Goal: Information Seeking & Learning: Learn about a topic

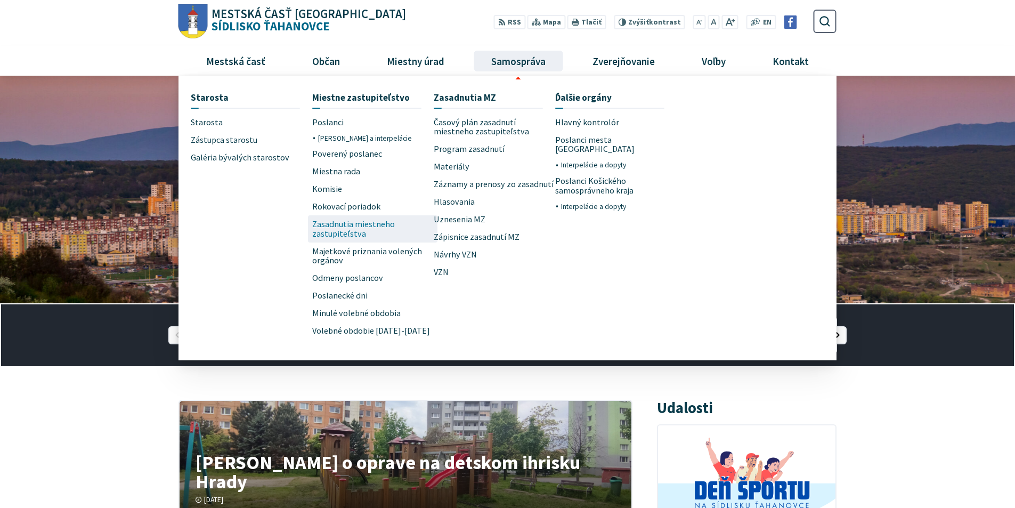
click at [369, 222] on span "Zasadnutia miestneho zastupiteľstva" at bounding box center [372, 228] width 121 height 27
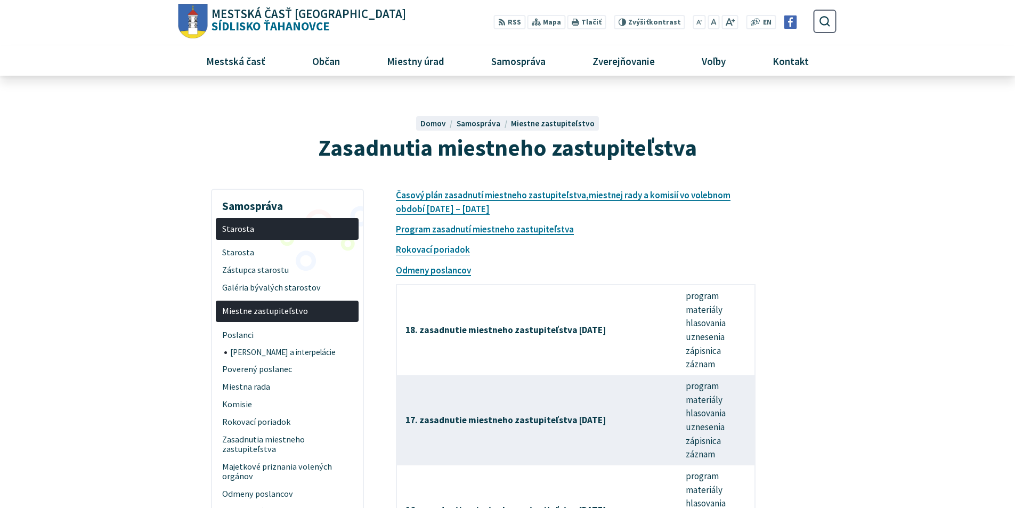
click at [539, 120] on span "Miestne zastupiteľstvo" at bounding box center [553, 123] width 84 height 10
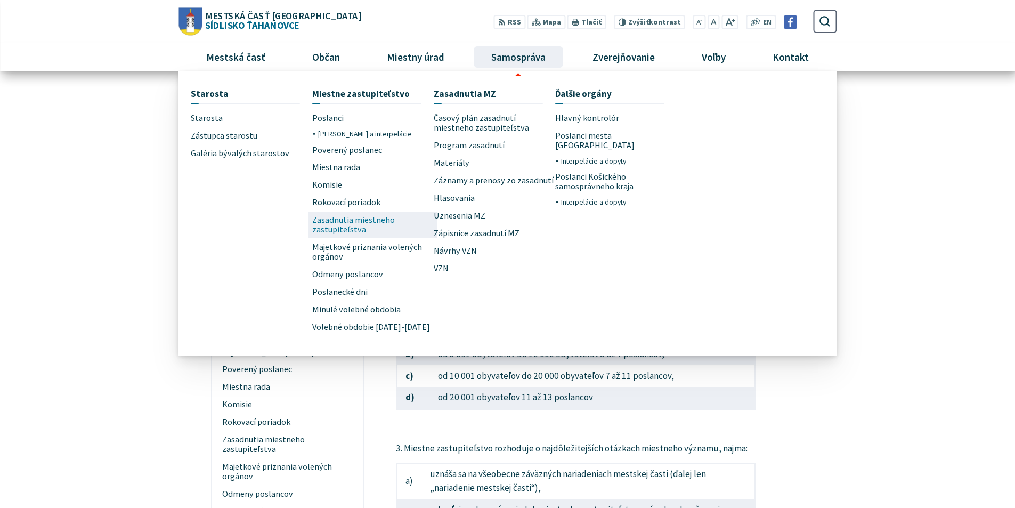
click at [350, 227] on span "Zasadnutia miestneho zastupiteľstva" at bounding box center [372, 225] width 121 height 27
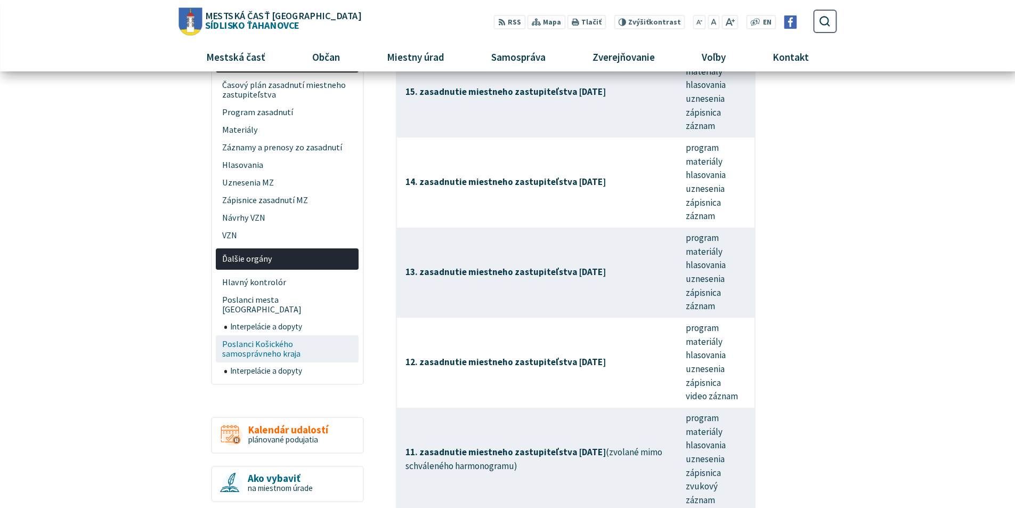
scroll to position [426, 0]
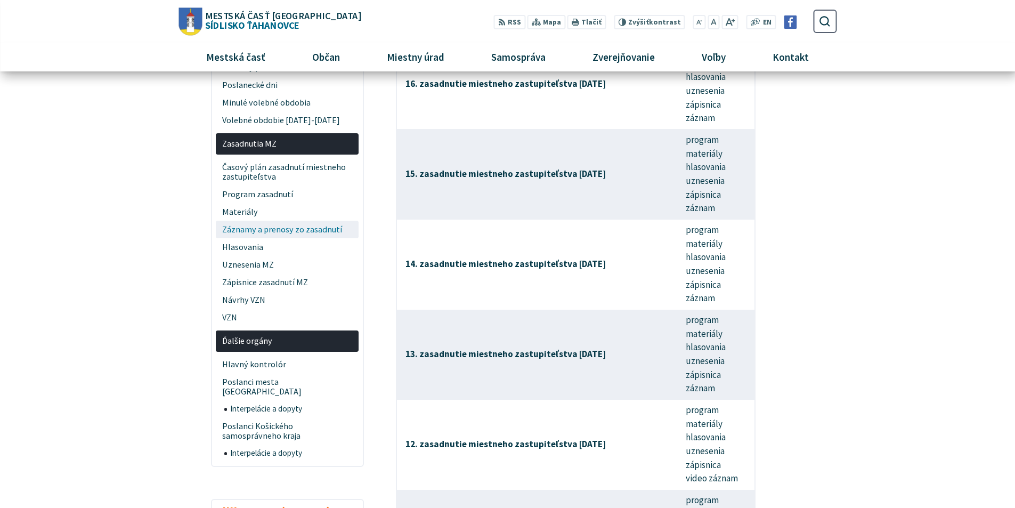
click at [291, 229] on span "Záznamy a prenosy zo zasadnutí" at bounding box center [287, 230] width 131 height 18
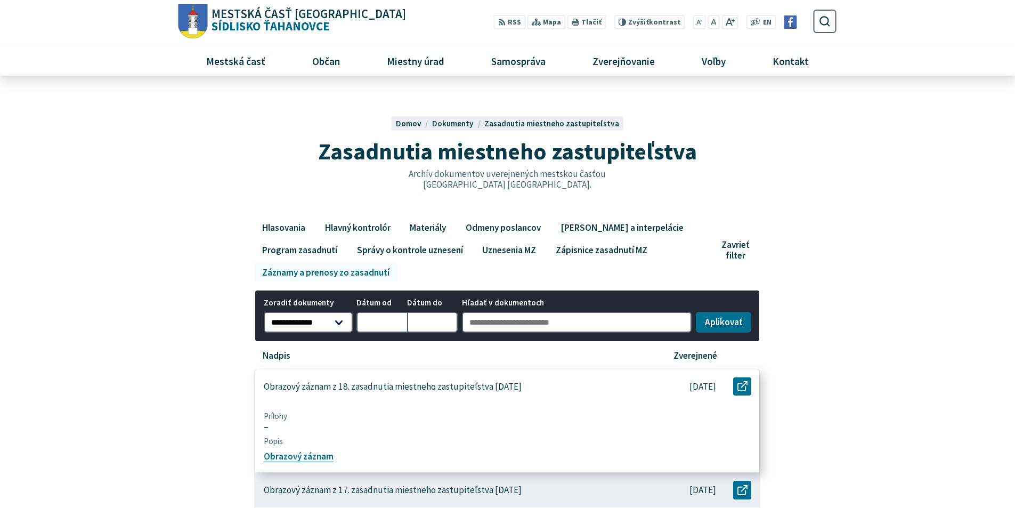
click at [450, 385] on p "Obrazový záznam z 18. zasadnutia miestneho zastupiteľstva [DATE]" at bounding box center [393, 386] width 258 height 11
click at [307, 457] on link "Obrazový záznam" at bounding box center [299, 457] width 70 height 12
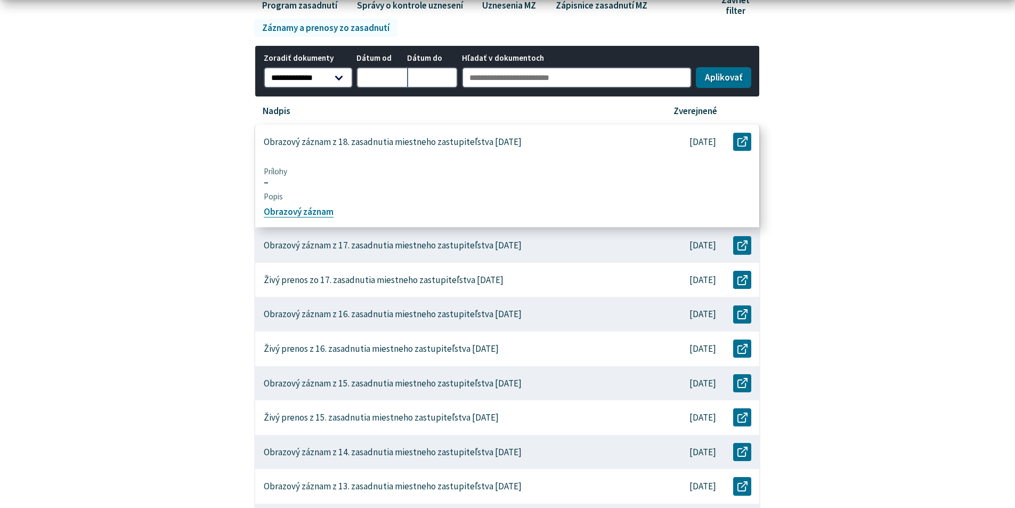
scroll to position [266, 0]
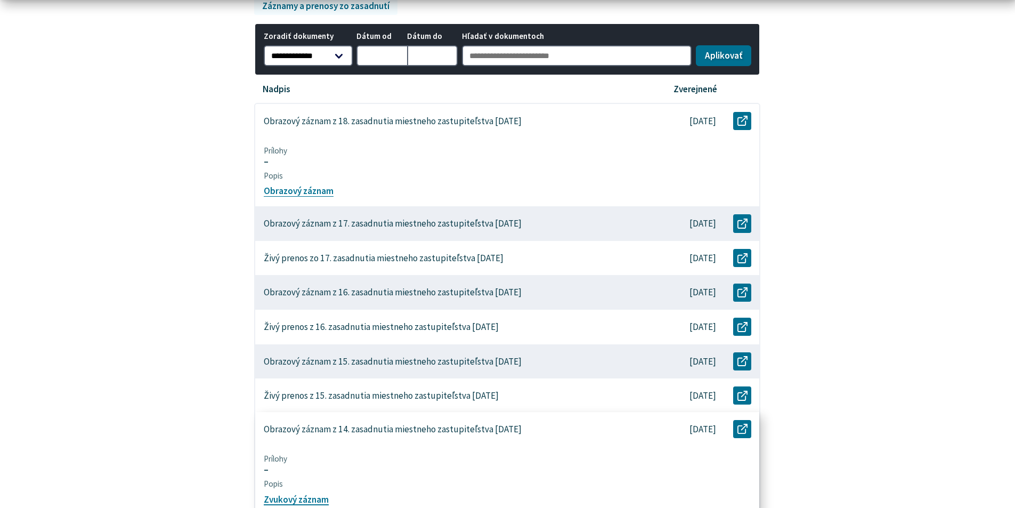
click at [332, 422] on div "Obrazový záznam z 14. zasadnutia miestneho zastupiteľstva [DATE]" at bounding box center [451, 429] width 393 height 35
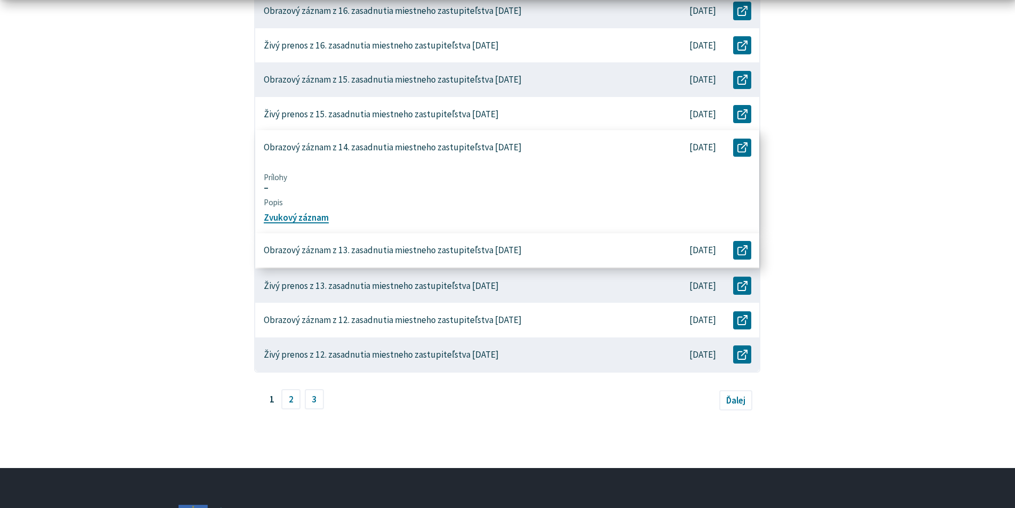
scroll to position [533, 0]
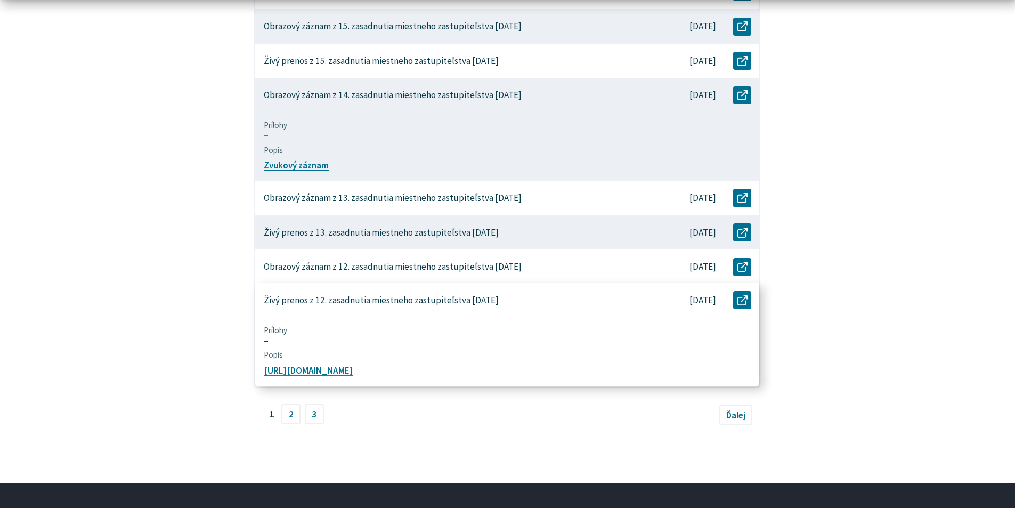
click at [310, 299] on p "Živý prenos z 12. zasadnutia miestneho zastupiteľstva [DATE]" at bounding box center [381, 300] width 235 height 11
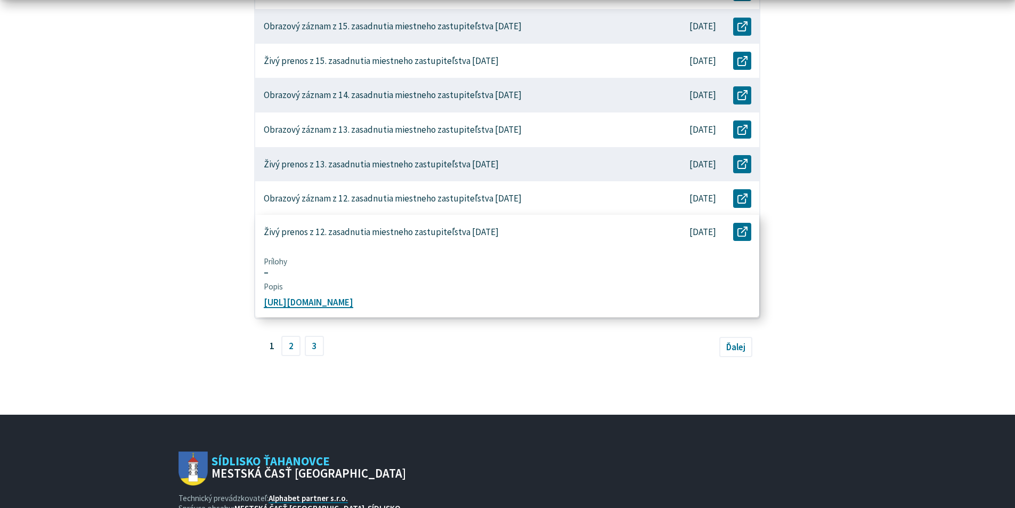
click at [310, 299] on link "[URL][DOMAIN_NAME]" at bounding box center [309, 302] width 90 height 12
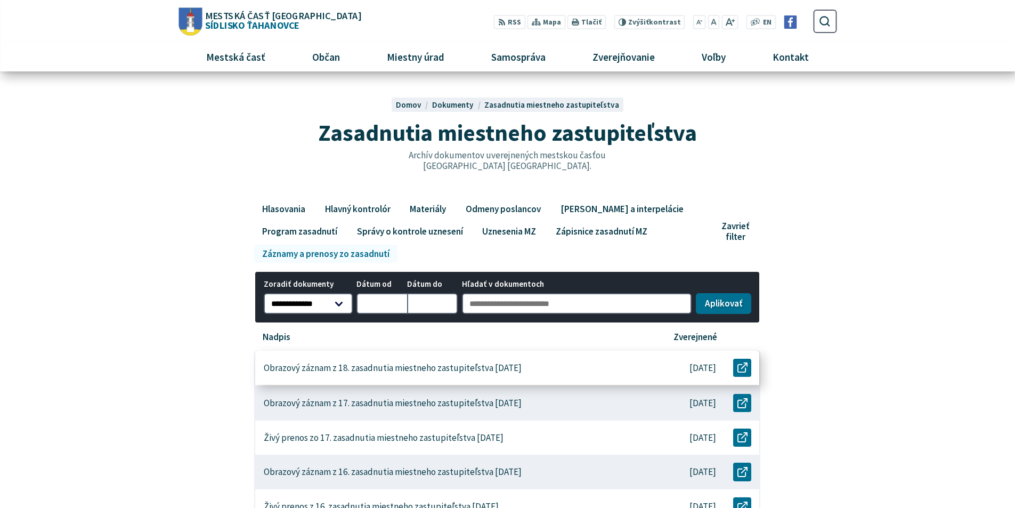
scroll to position [0, 0]
